Goal: Navigation & Orientation: Find specific page/section

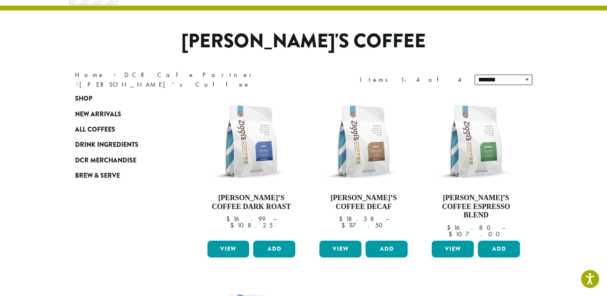
scroll to position [28, 0]
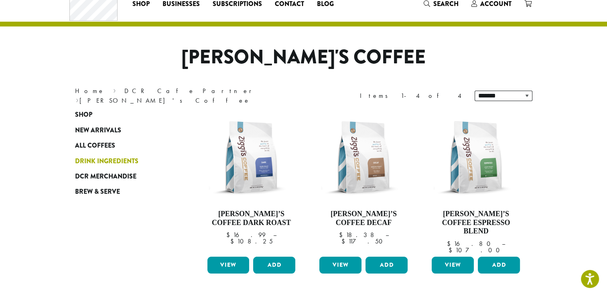
click at [113, 157] on span "Drink Ingredients" at bounding box center [106, 162] width 63 height 10
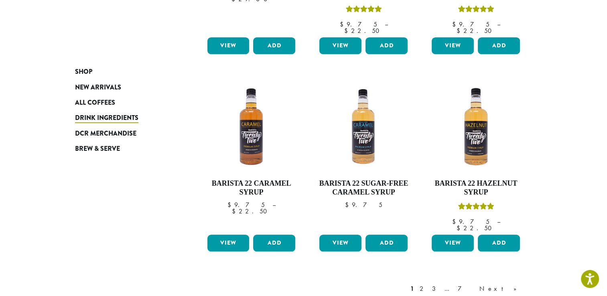
scroll to position [659, 0]
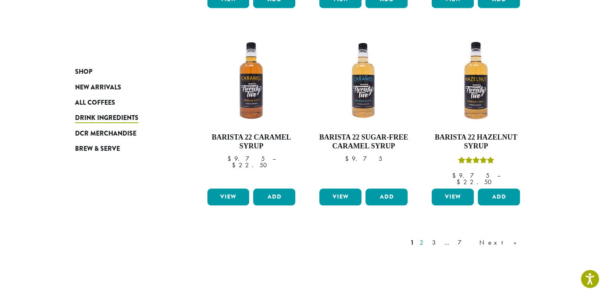
click at [428, 238] on link "2" at bounding box center [423, 243] width 10 height 10
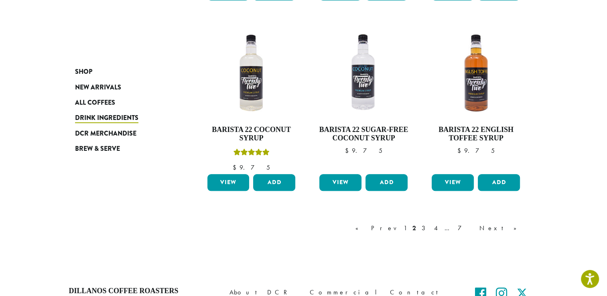
scroll to position [677, 0]
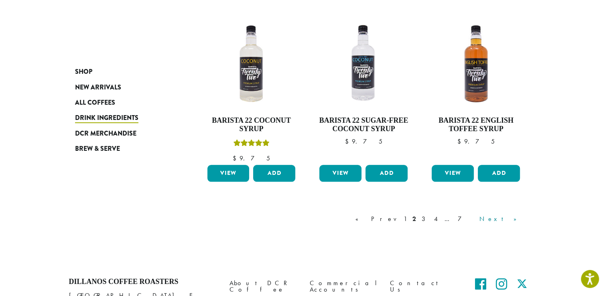
click at [502, 214] on link "Next »" at bounding box center [501, 219] width 46 height 10
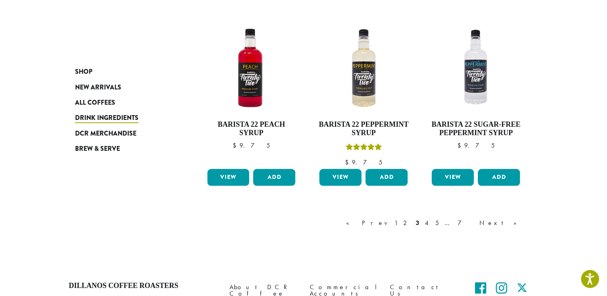
scroll to position [703, 0]
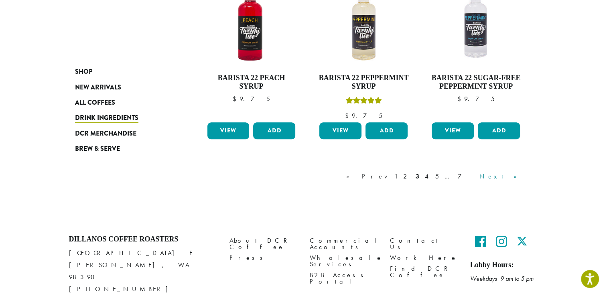
click at [503, 172] on link "Next »" at bounding box center [501, 177] width 46 height 10
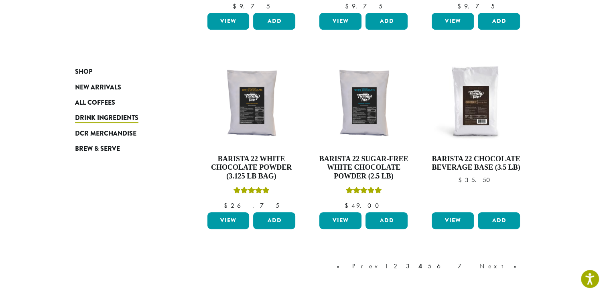
scroll to position [617, 0]
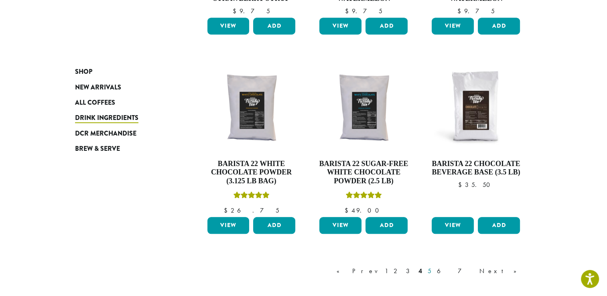
click at [433, 266] on link "5" at bounding box center [429, 271] width 7 height 10
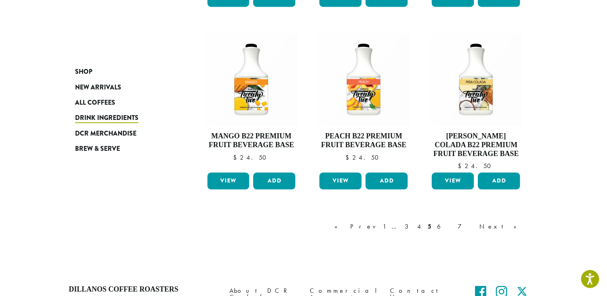
scroll to position [728, 0]
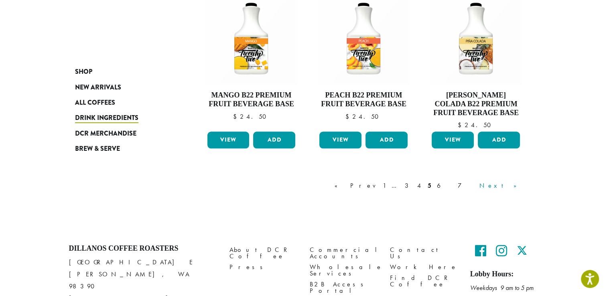
click at [502, 181] on link "Next »" at bounding box center [501, 186] width 46 height 10
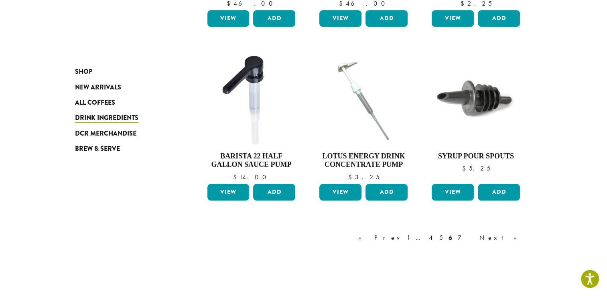
scroll to position [633, 0]
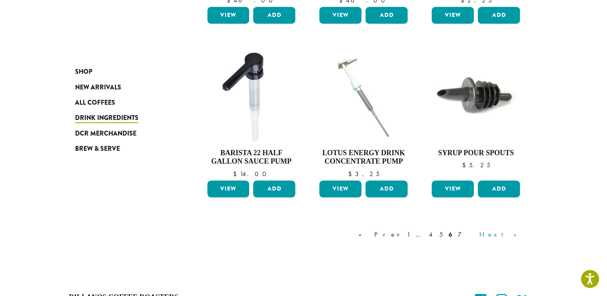
click at [501, 230] on link "Next »" at bounding box center [501, 235] width 46 height 10
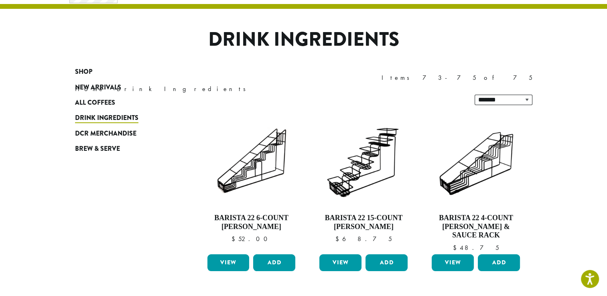
scroll to position [45, 0]
